Goal: Information Seeking & Learning: Find specific fact

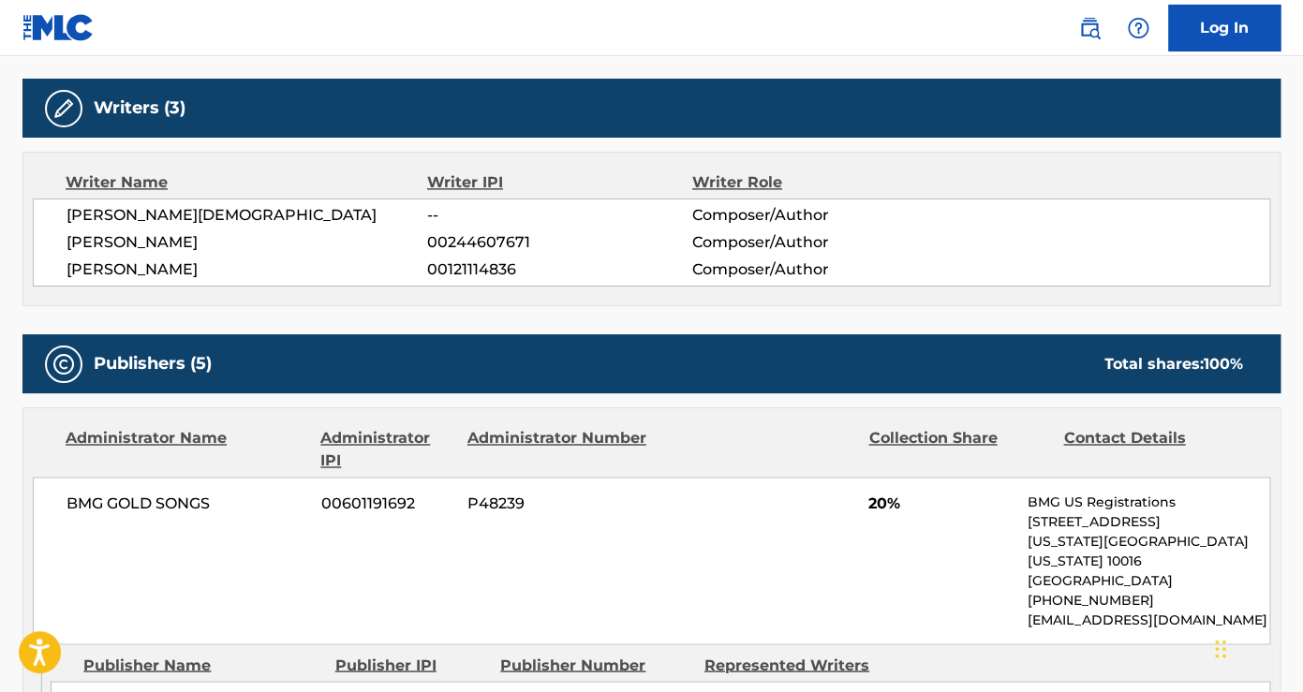
scroll to position [834, 0]
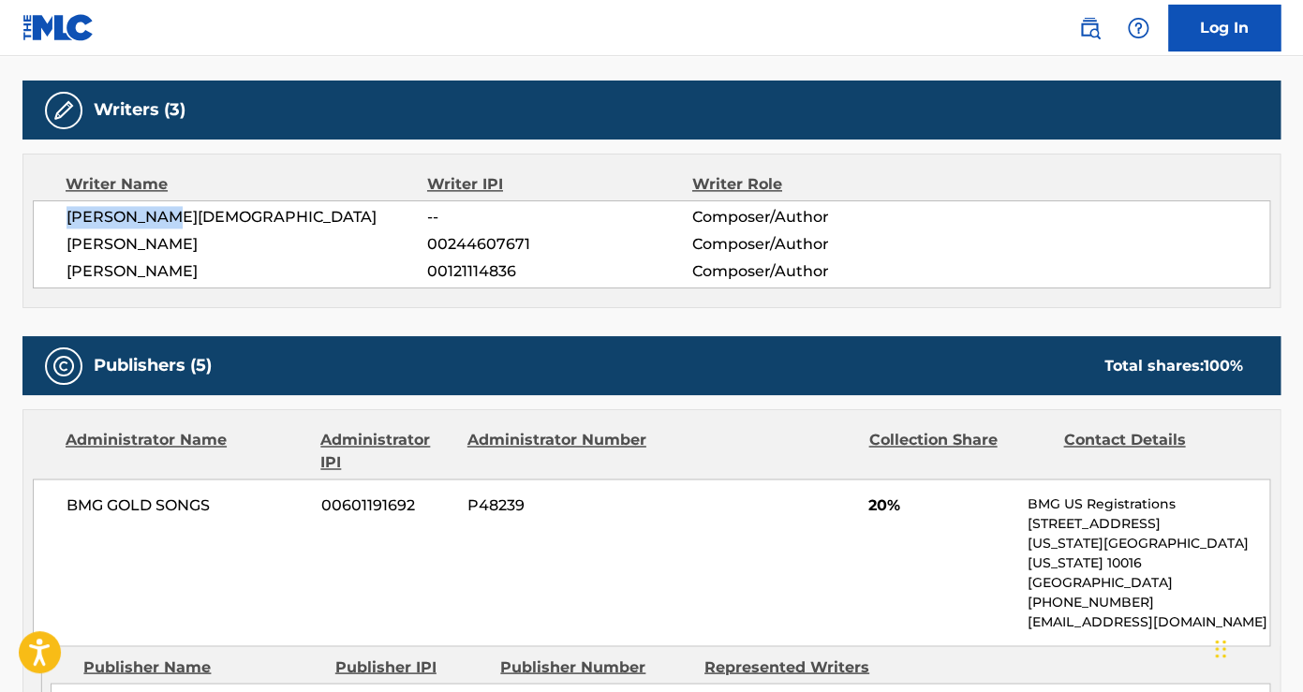
drag, startPoint x: 171, startPoint y: 214, endPoint x: 67, endPoint y: 210, distance: 104.1
click at [67, 210] on span "[PERSON_NAME][DEMOGRAPHIC_DATA]" at bounding box center [246, 217] width 361 height 22
copy span "[PERSON_NAME][DEMOGRAPHIC_DATA]"
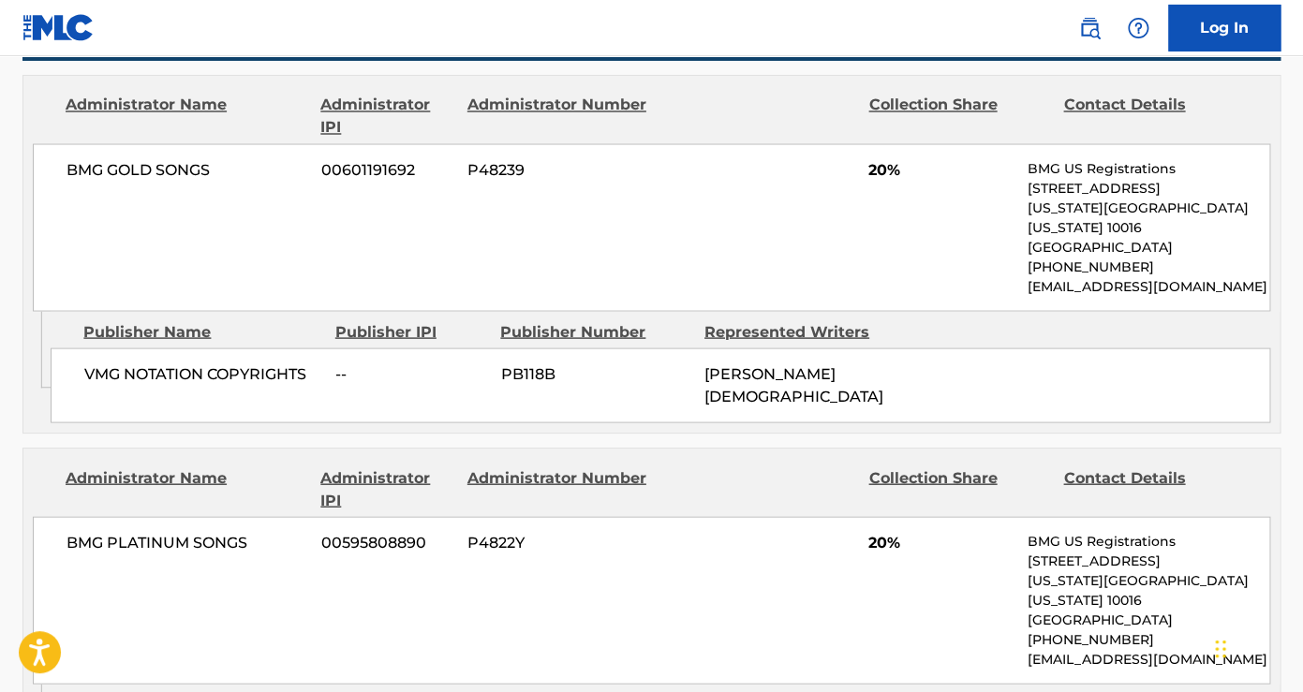
scroll to position [1186, 0]
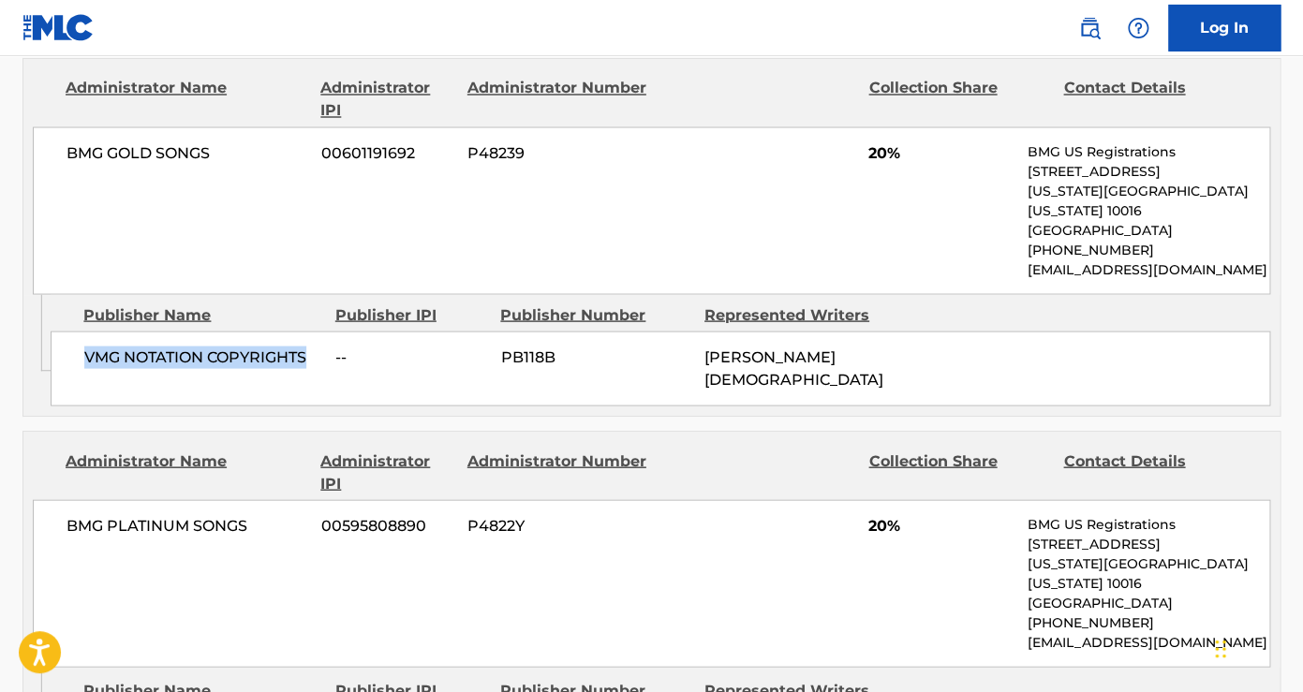
drag, startPoint x: 311, startPoint y: 334, endPoint x: 63, endPoint y: 333, distance: 248.2
click at [63, 333] on div "VMG NOTATION COPYRIGHTS -- PB118B [PERSON_NAME]" at bounding box center [660, 369] width 1219 height 75
copy span "VMG NOTATION COPYRIGHTS"
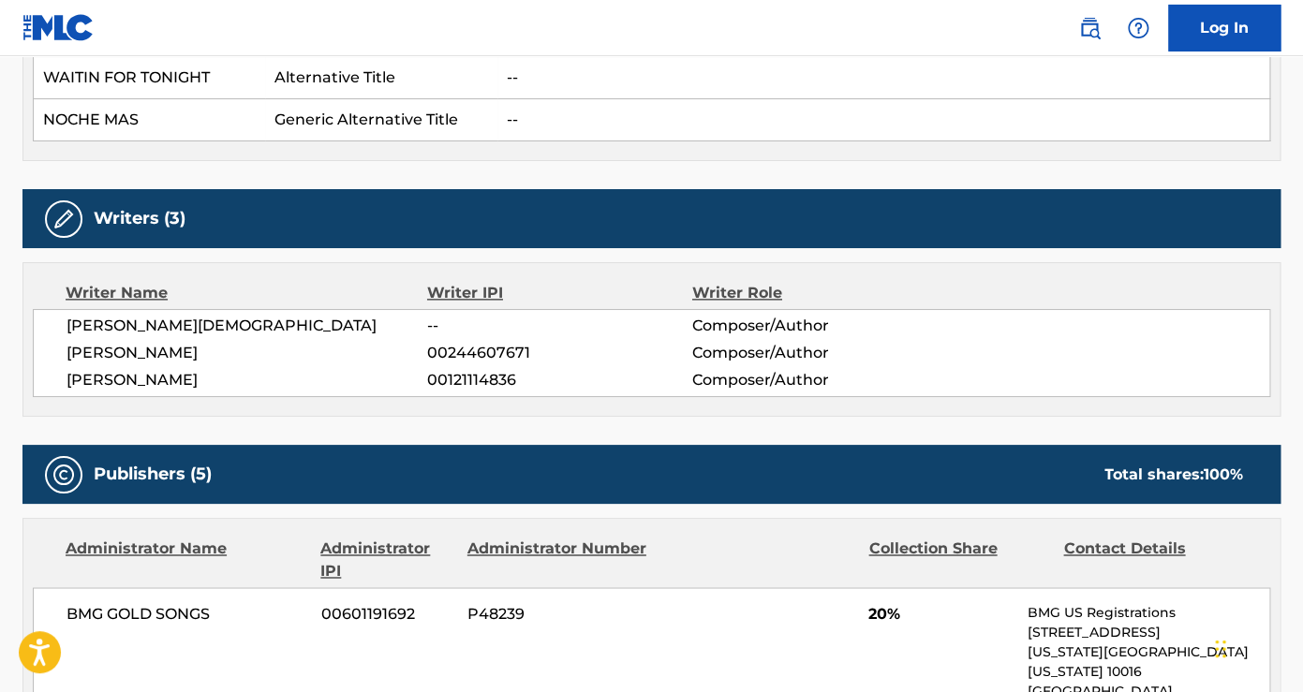
scroll to position [730, 0]
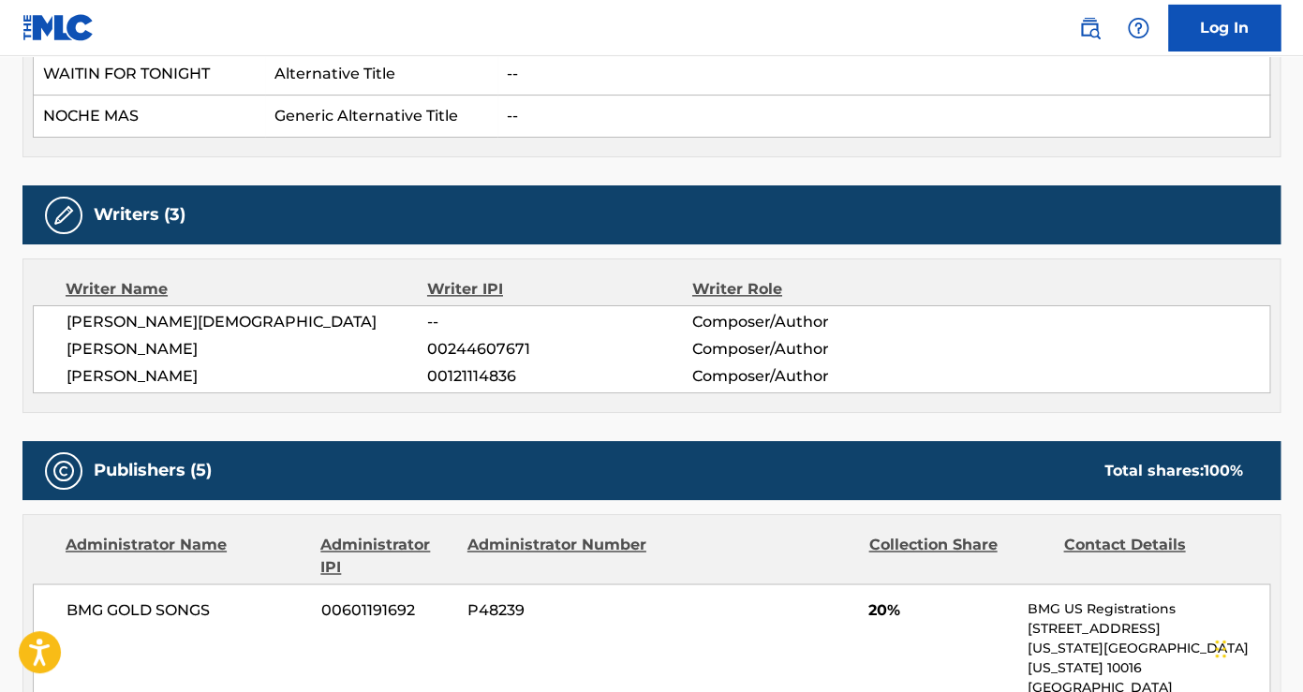
drag, startPoint x: 68, startPoint y: 349, endPoint x: 246, endPoint y: 344, distance: 178.0
click at [246, 344] on span "[PERSON_NAME]" at bounding box center [246, 349] width 361 height 22
copy span "[PERSON_NAME]"
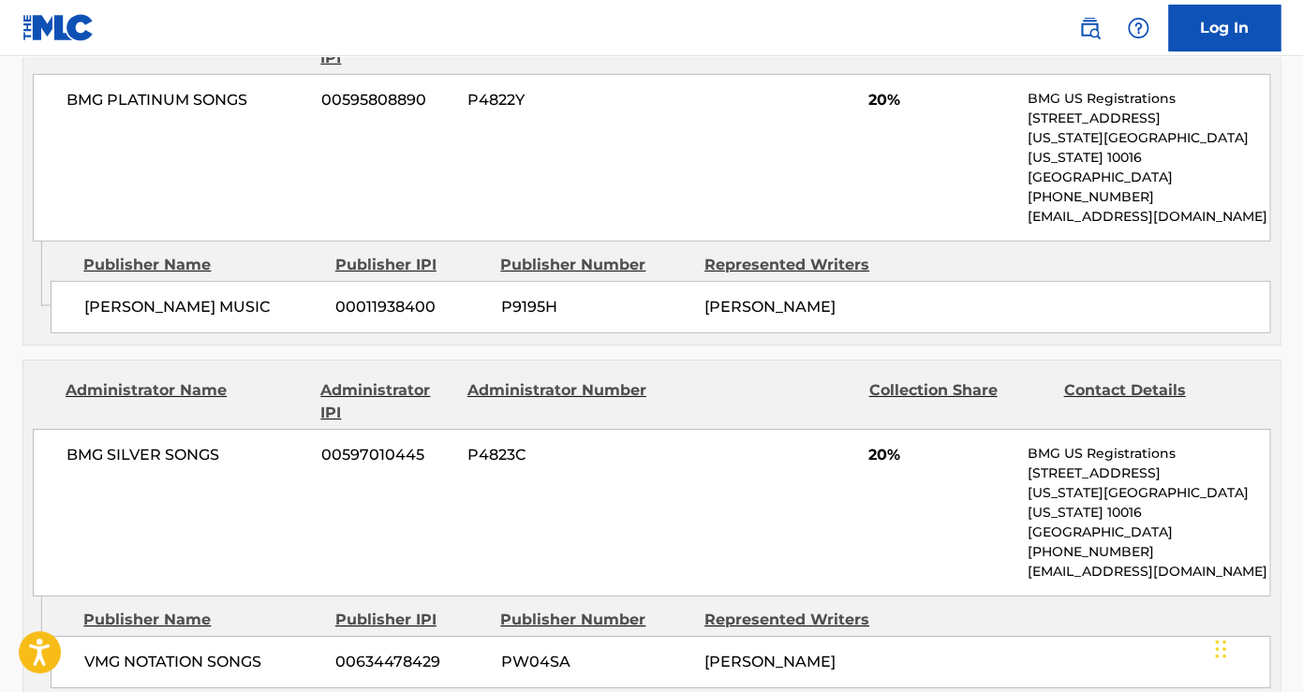
scroll to position [1977, 0]
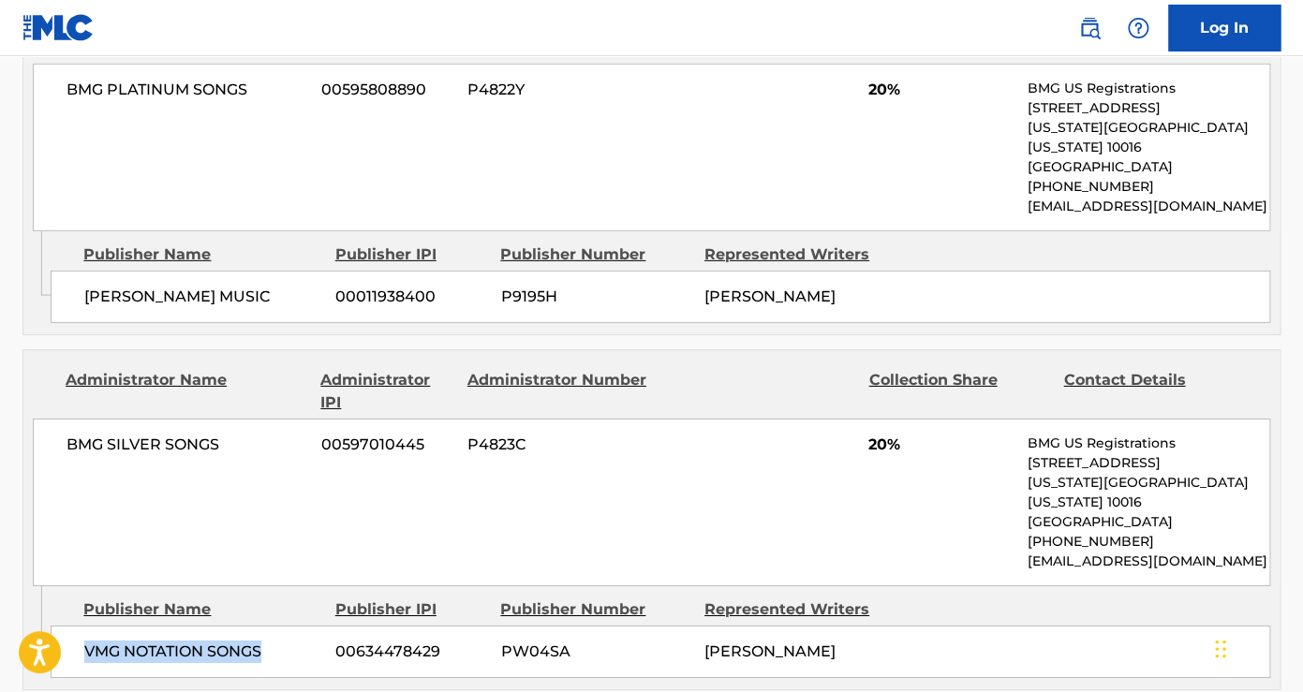
drag, startPoint x: 268, startPoint y: 549, endPoint x: 91, endPoint y: 534, distance: 177.6
click at [91, 626] on div "VMG NOTATION SONGS 00634478429 PW04SA [PERSON_NAME]" at bounding box center [660, 652] width 1219 height 52
copy span "VMG NOTATION SONGS"
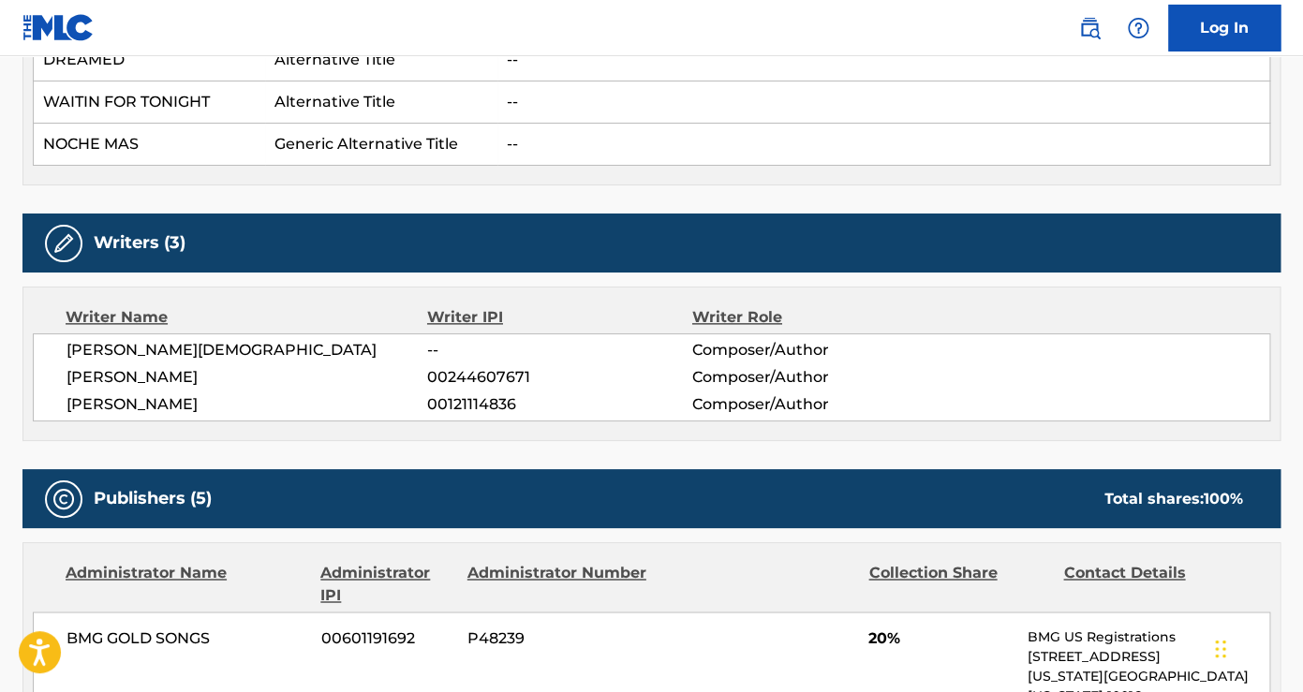
scroll to position [701, 0]
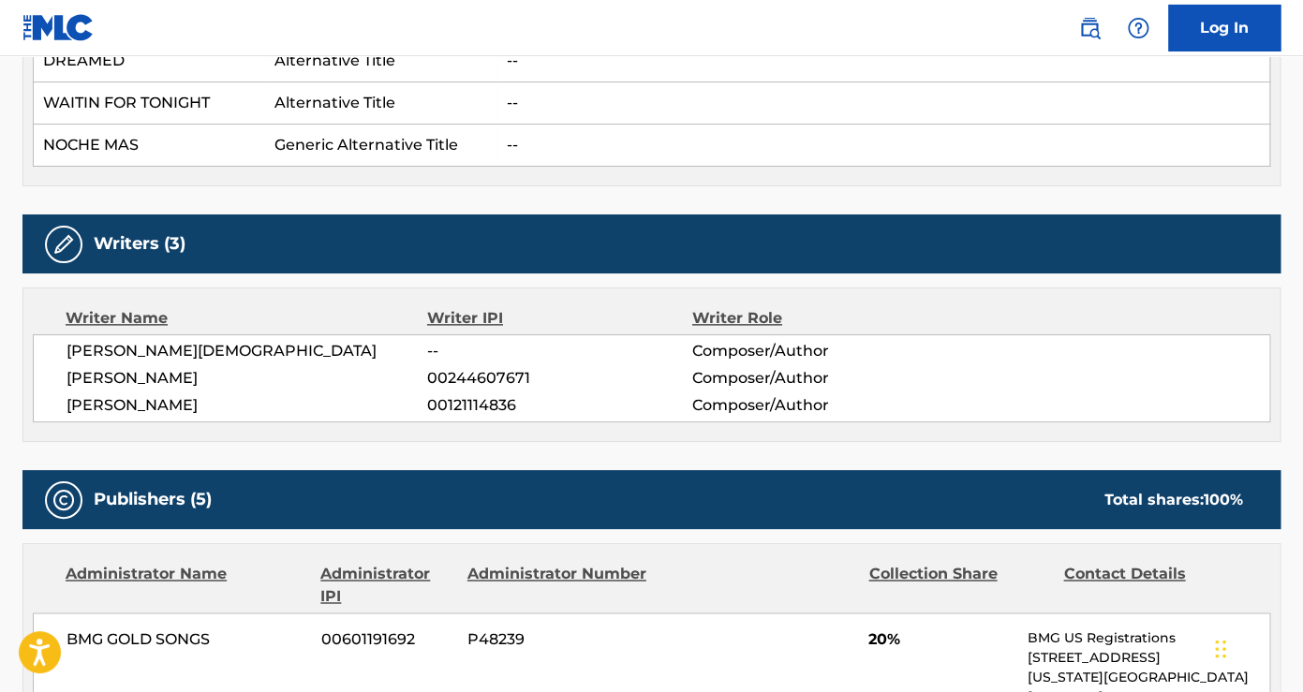
drag, startPoint x: 209, startPoint y: 404, endPoint x: 66, endPoint y: 401, distance: 143.3
click at [66, 401] on div "[PERSON_NAME] -- Composer/Author [PERSON_NAME] 00244607671 Composer/Author [PER…" at bounding box center [651, 378] width 1237 height 88
copy span "[PERSON_NAME]"
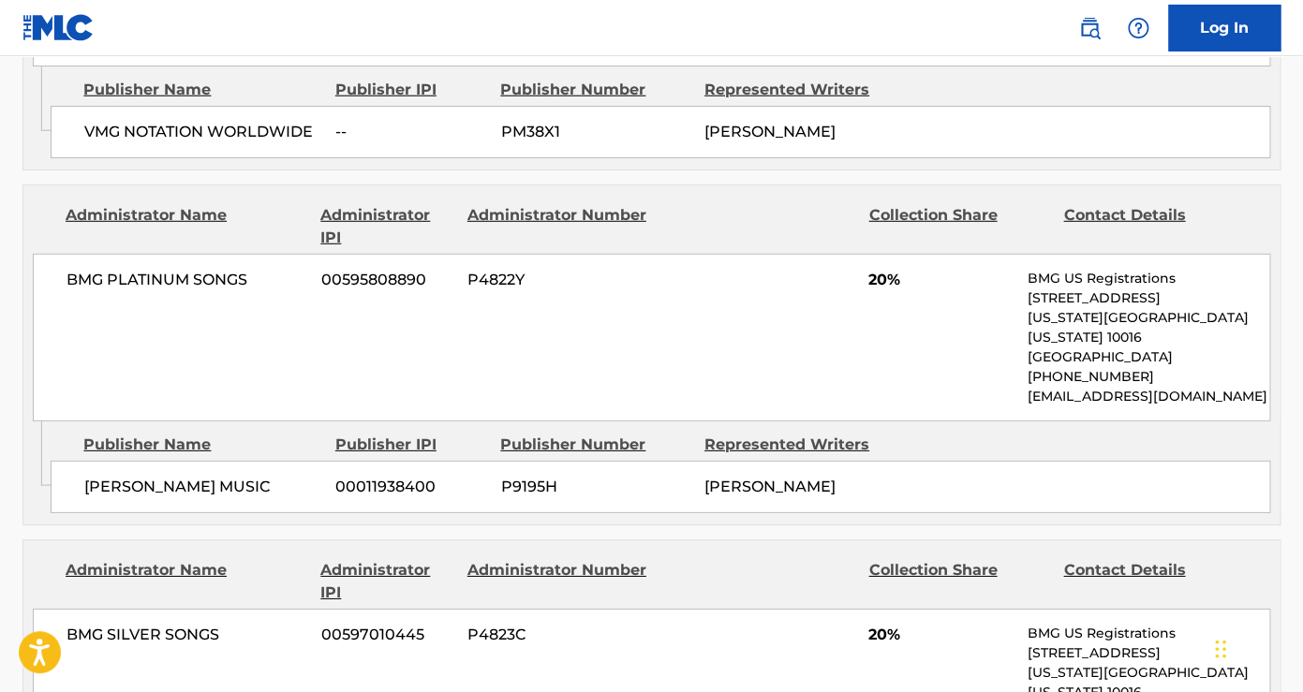
scroll to position [1798, 0]
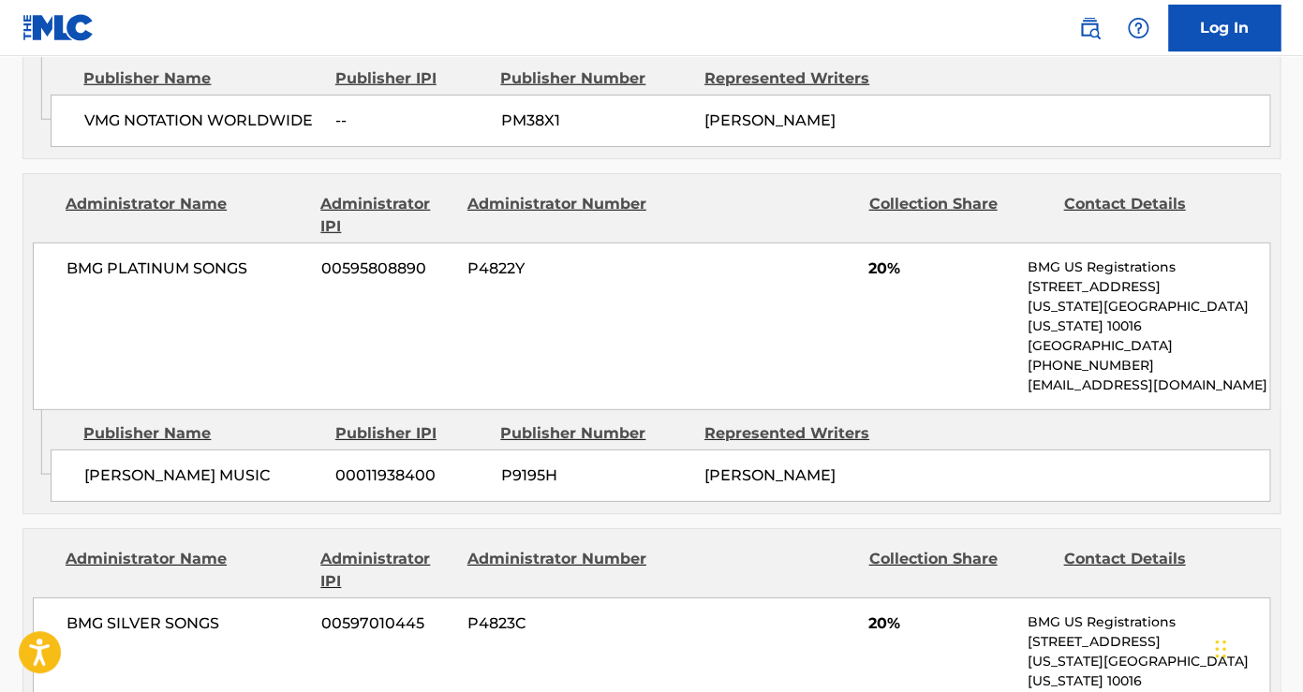
drag, startPoint x: 273, startPoint y: 394, endPoint x: 81, endPoint y: 402, distance: 192.1
click at [81, 450] on div "[PERSON_NAME] MUSIC 00011938400 P9195H [PERSON_NAME]" at bounding box center [660, 476] width 1219 height 52
copy span "[PERSON_NAME] MUSIC"
